Goal: Find specific page/section: Find specific page/section

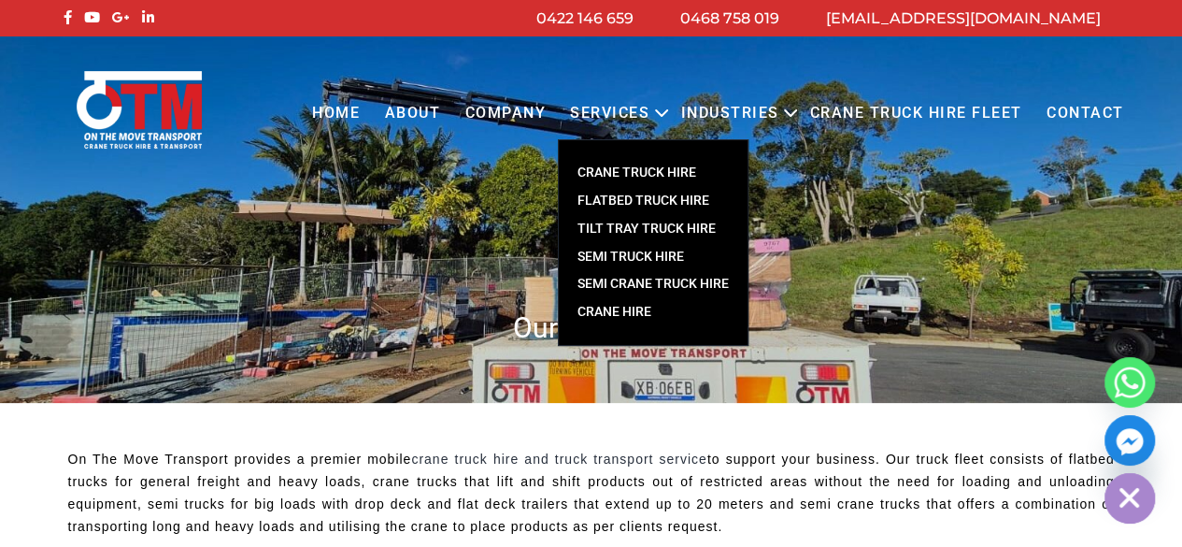
click at [643, 256] on link "SEMI TRUCK HIRE" at bounding box center [653, 257] width 189 height 28
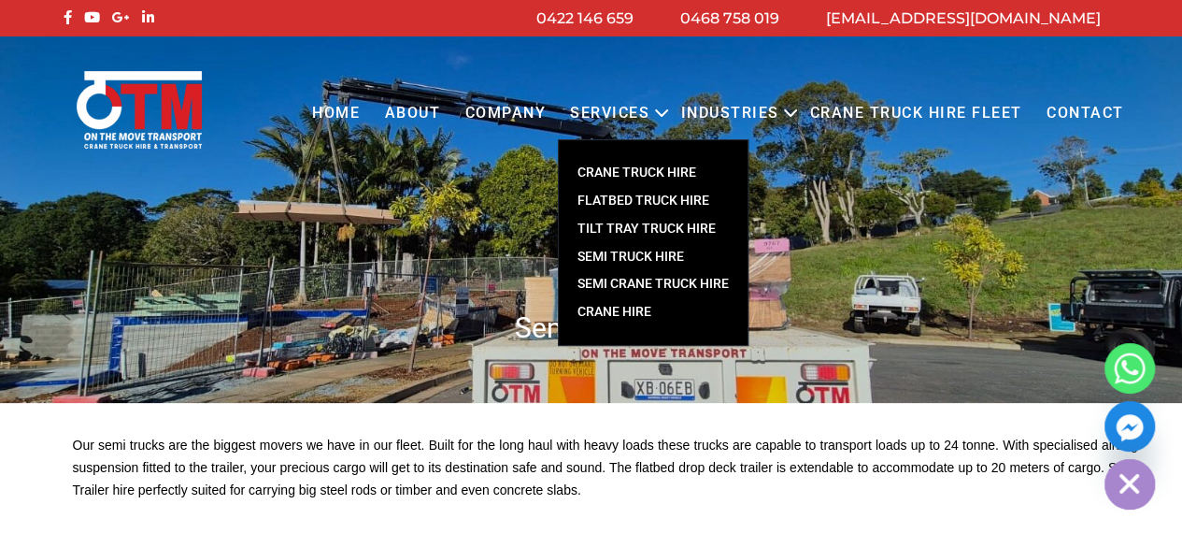
click at [649, 171] on link "CRANE TRUCK HIRE" at bounding box center [653, 173] width 189 height 28
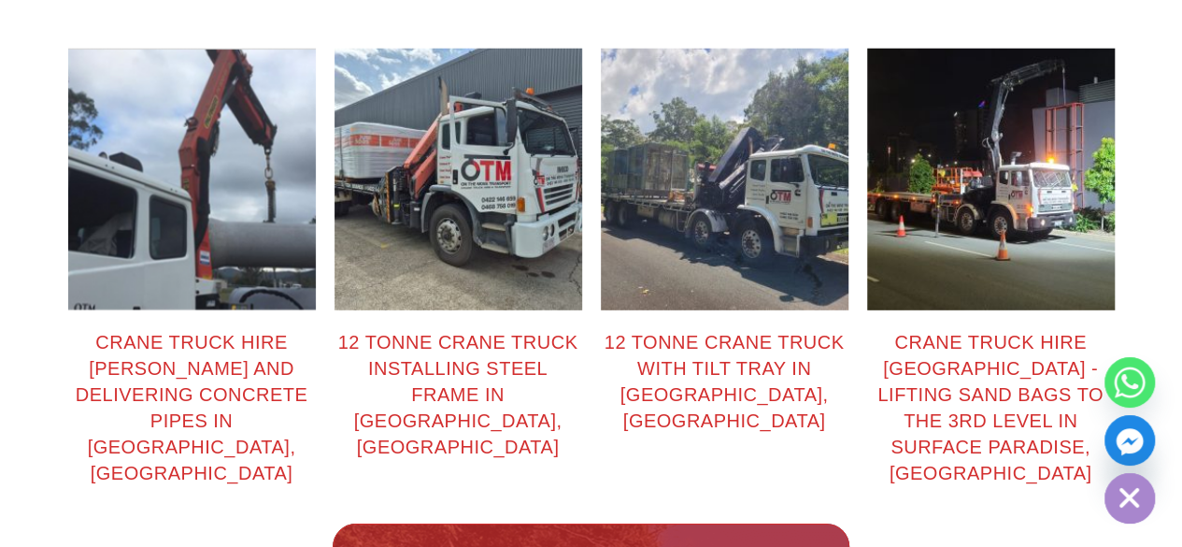
scroll to position [2616, 0]
